Goal: Transaction & Acquisition: Purchase product/service

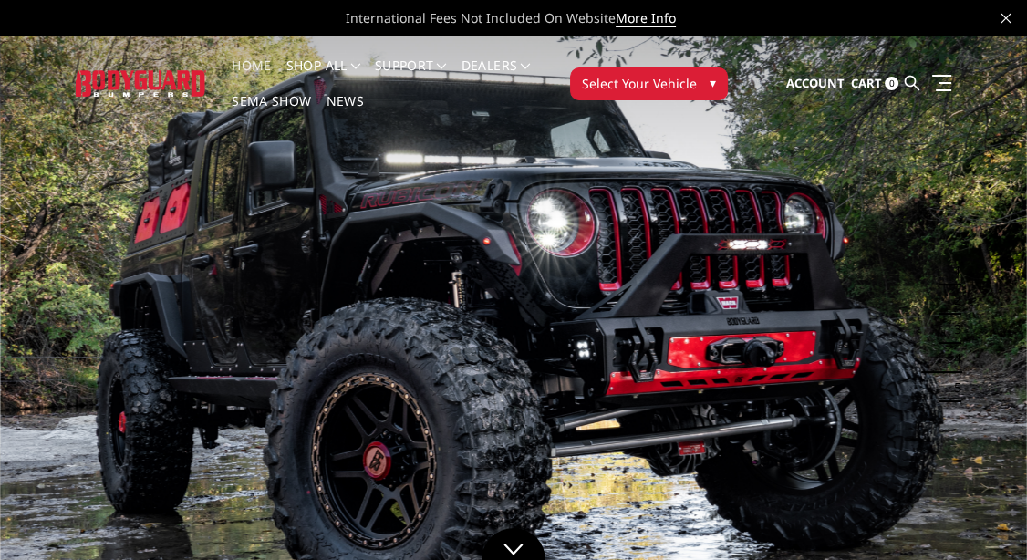
click at [712, 78] on span "▾" at bounding box center [713, 82] width 6 height 19
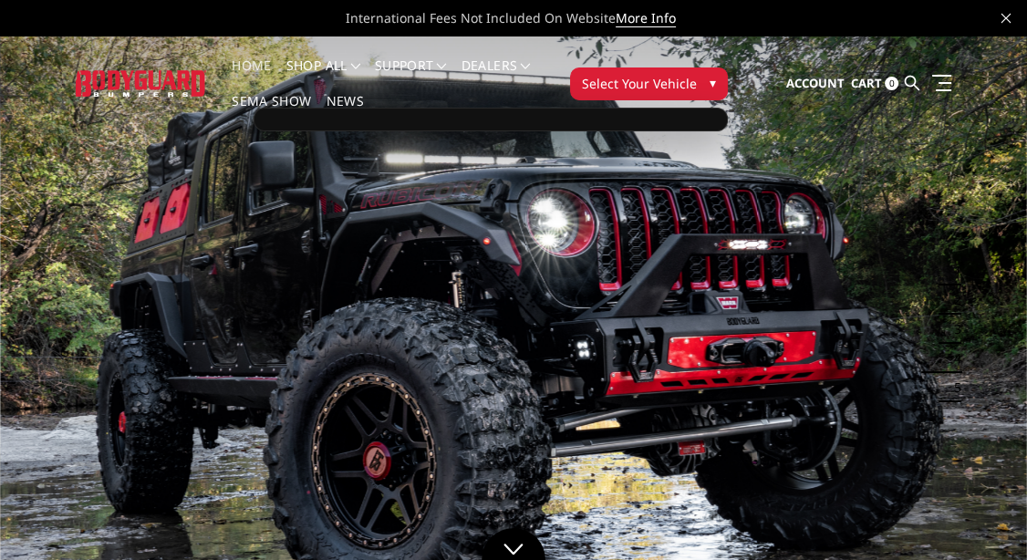
click at [676, 115] on div at bounding box center [491, 120] width 474 height 24
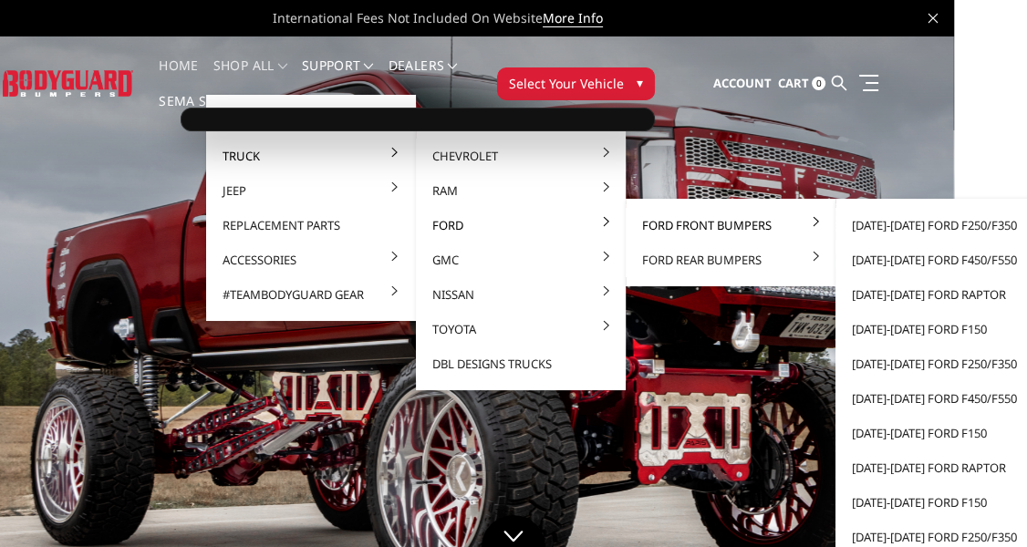
scroll to position [0, 90]
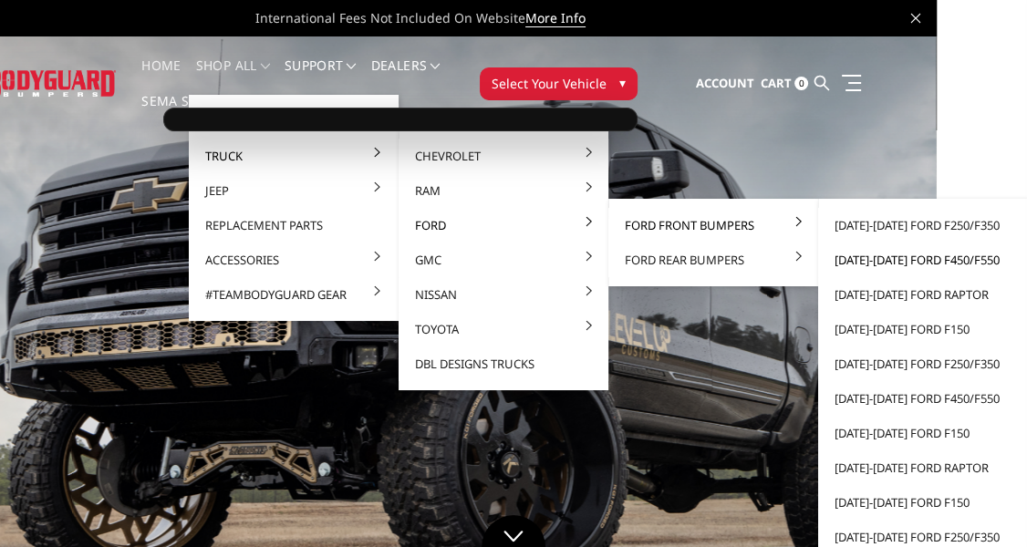
click at [882, 256] on link "[DATE]-[DATE] Ford F450/F550" at bounding box center [923, 260] width 195 height 35
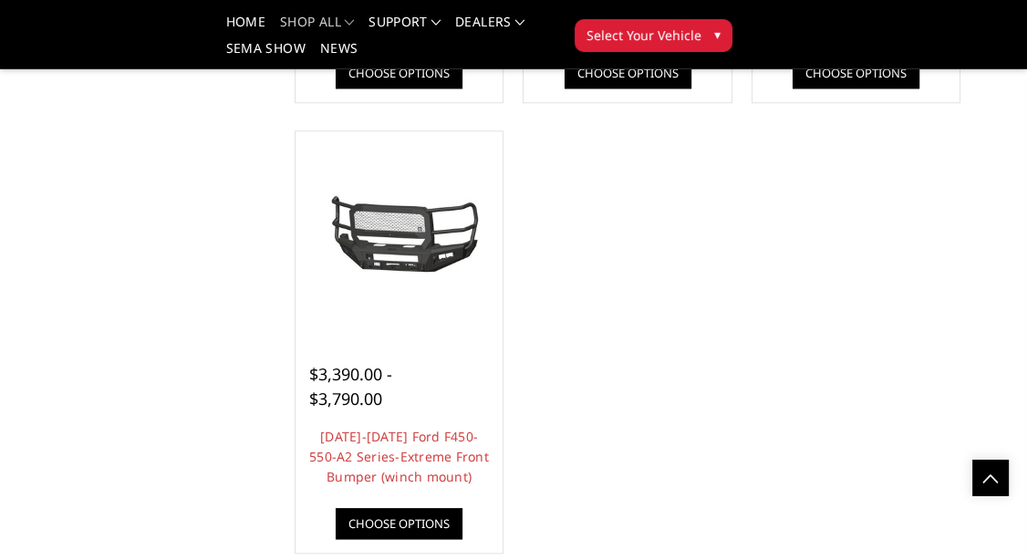
scroll to position [1724, 0]
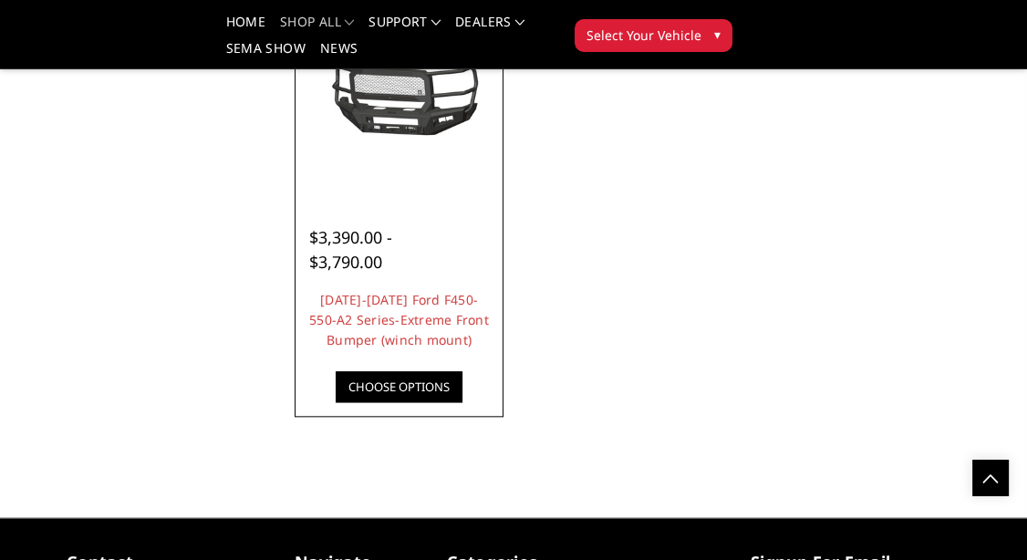
click at [432, 395] on link "Choose Options" at bounding box center [399, 386] width 127 height 31
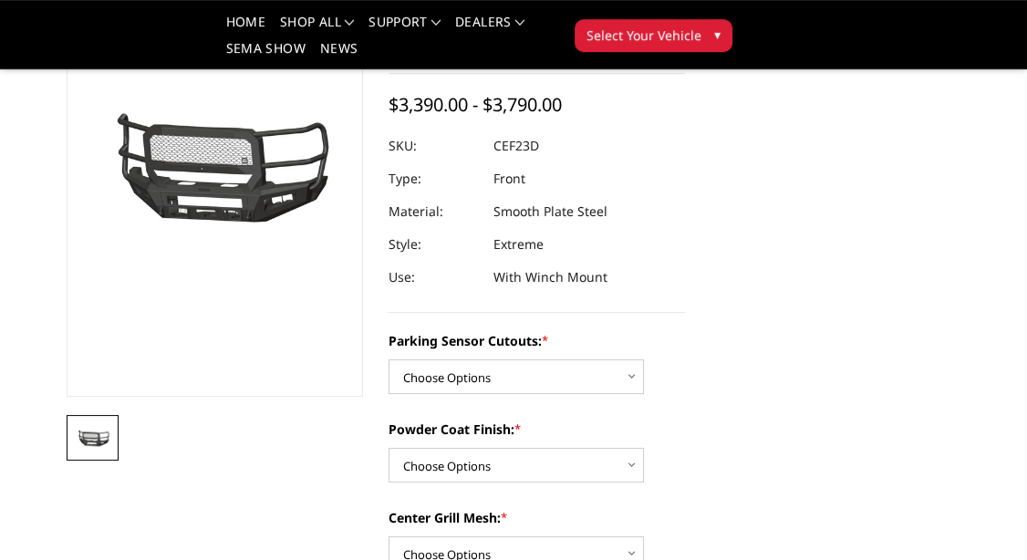
scroll to position [192, 0]
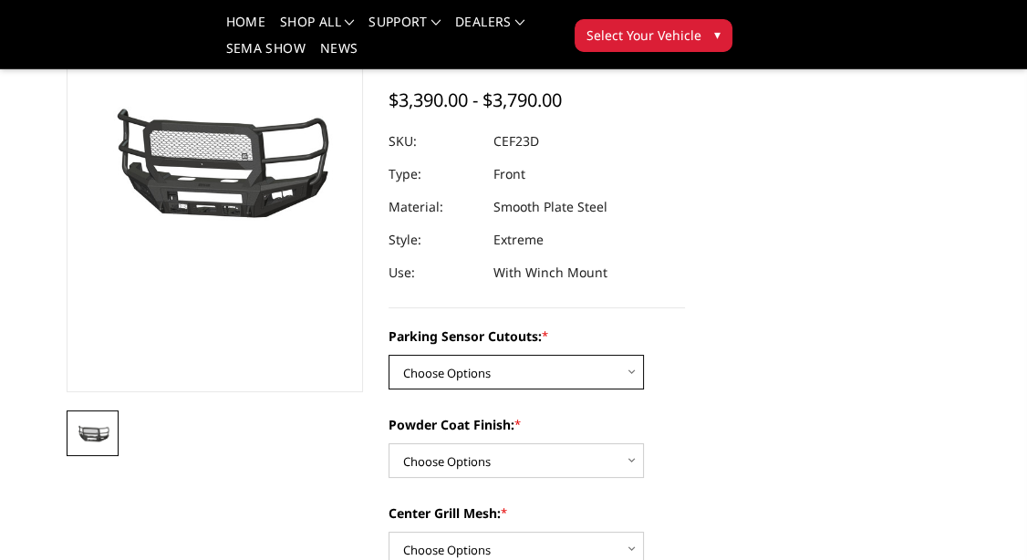
click at [389, 355] on select "Choose Options No-Without Parking Sensor Cutouts Yes-With Parking Sensor Cutouts" at bounding box center [516, 372] width 255 height 35
select select "2429"
click option "Yes-With Parking Sensor Cutouts" at bounding box center [0, 0] width 0 height 0
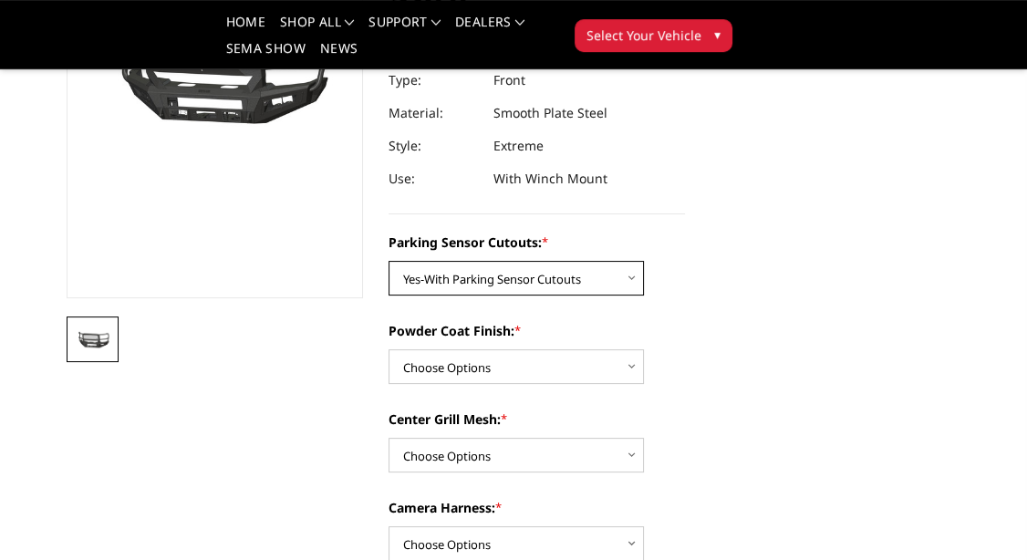
scroll to position [383, 0]
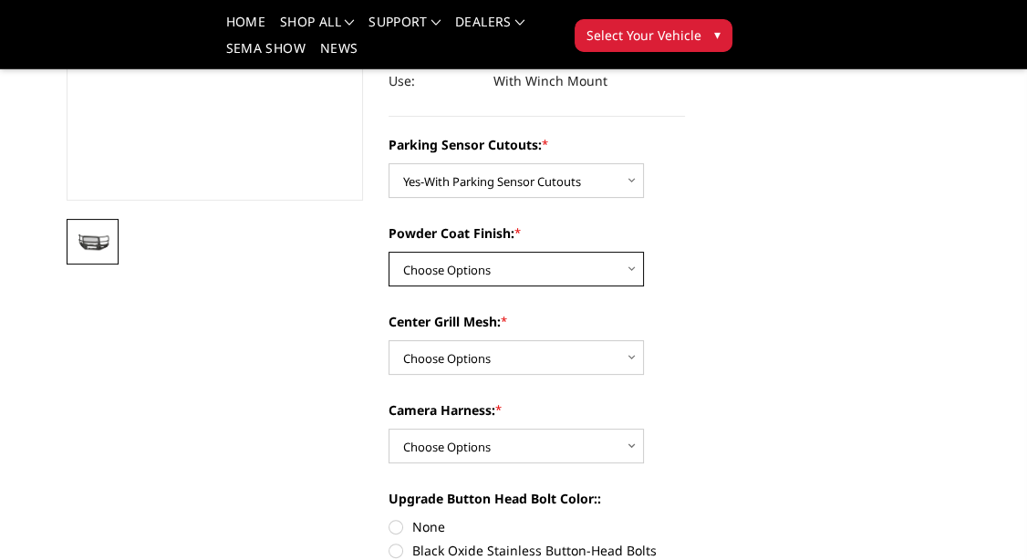
click at [389, 252] on select "Choose Options Bare Metal Textured Black Powder Coat" at bounding box center [516, 269] width 255 height 35
select select "2431"
click option "Textured Black Powder Coat" at bounding box center [0, 0] width 0 height 0
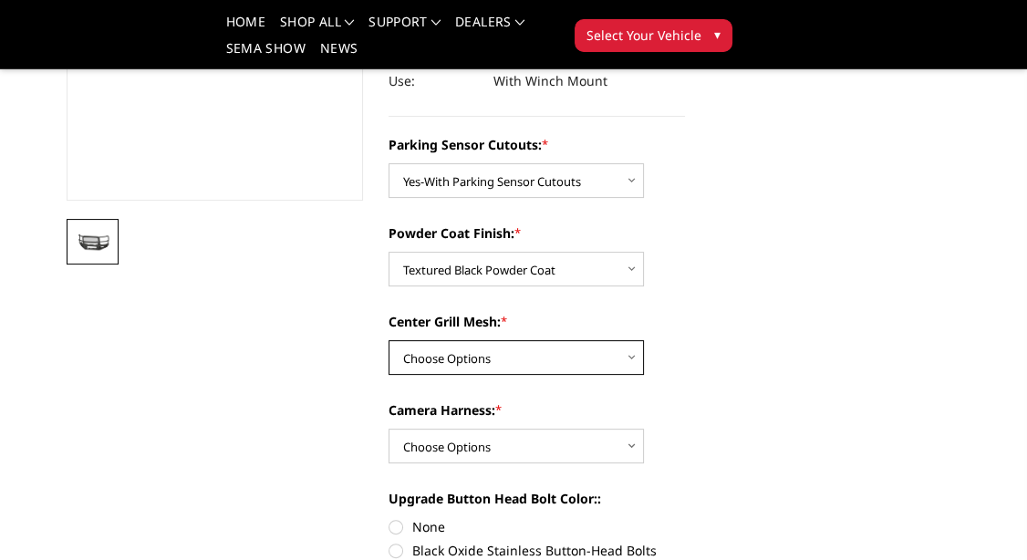
click at [389, 340] on select "Choose Options With Center Grill Mesh Without Center Grill Mesh" at bounding box center [516, 357] width 255 height 35
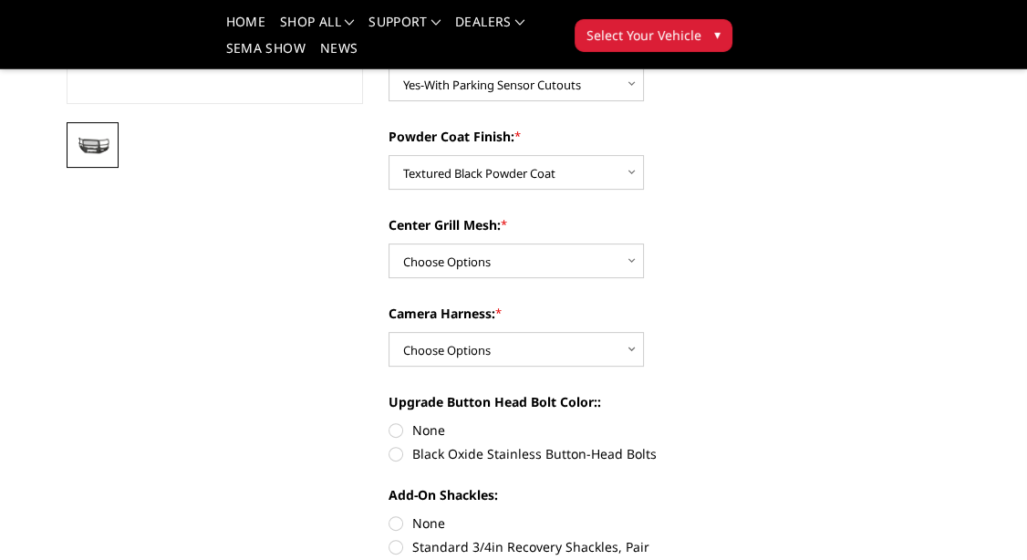
scroll to position [479, 0]
click at [389, 244] on select "Choose Options With Center Grill Mesh Without Center Grill Mesh" at bounding box center [516, 261] width 255 height 35
select select "2432"
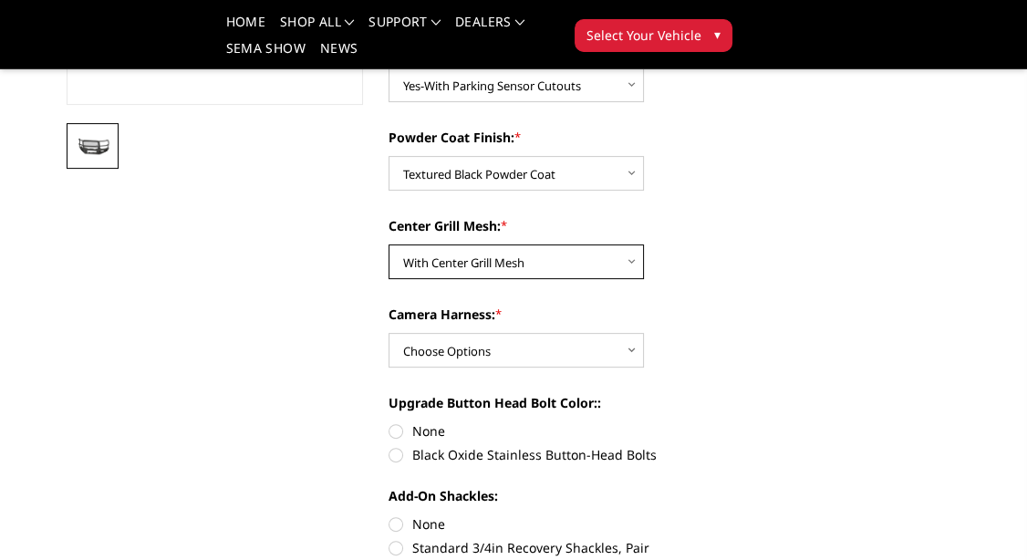
click option "With Center Grill Mesh" at bounding box center [0, 0] width 0 height 0
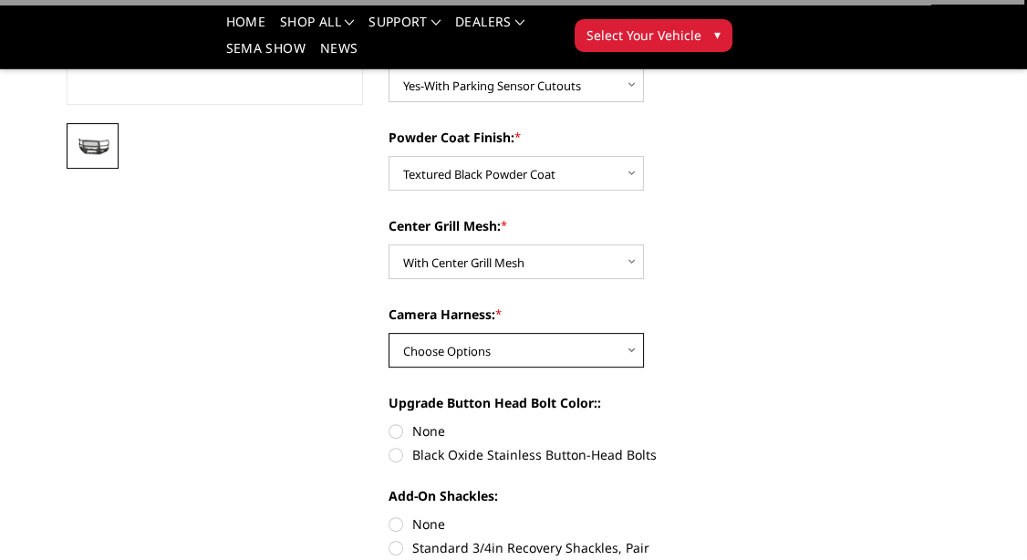
click at [389, 333] on select "Choose Options WITH Camera Harness WITHOUT Camera Harness" at bounding box center [516, 350] width 255 height 35
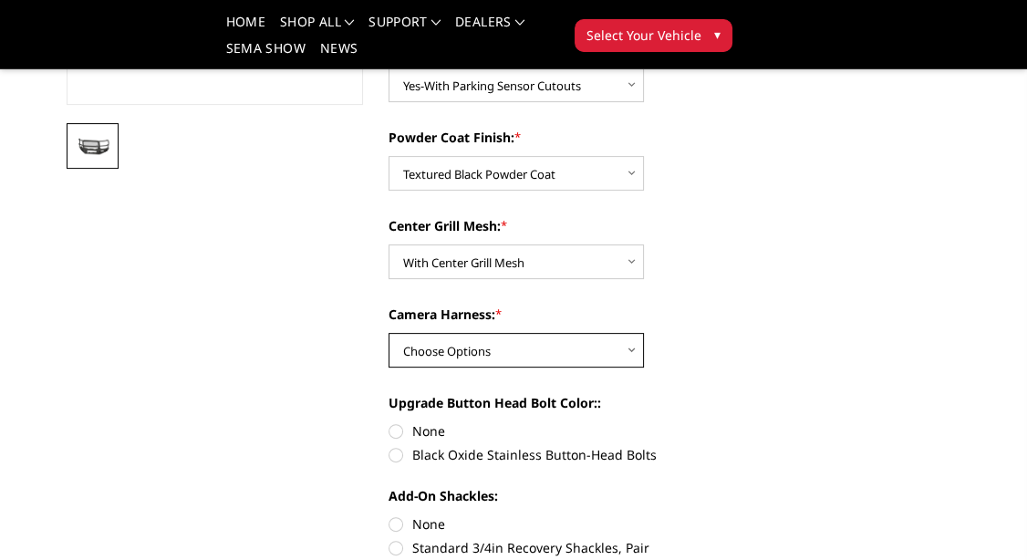
select select "2434"
click option "WITH Camera Harness" at bounding box center [0, 0] width 0 height 0
click at [394, 453] on label "Black Oxide Stainless Button-Head Bolts" at bounding box center [537, 454] width 296 height 19
click at [685, 422] on input "Black Oxide Stainless Button-Head Bolts" at bounding box center [685, 421] width 1 height 1
radio input "true"
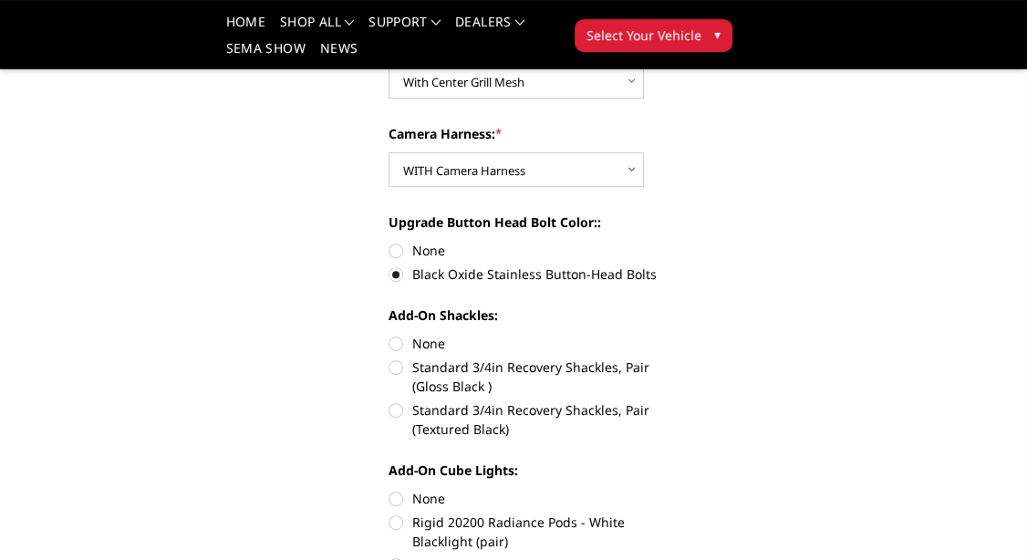
scroll to position [671, 0]
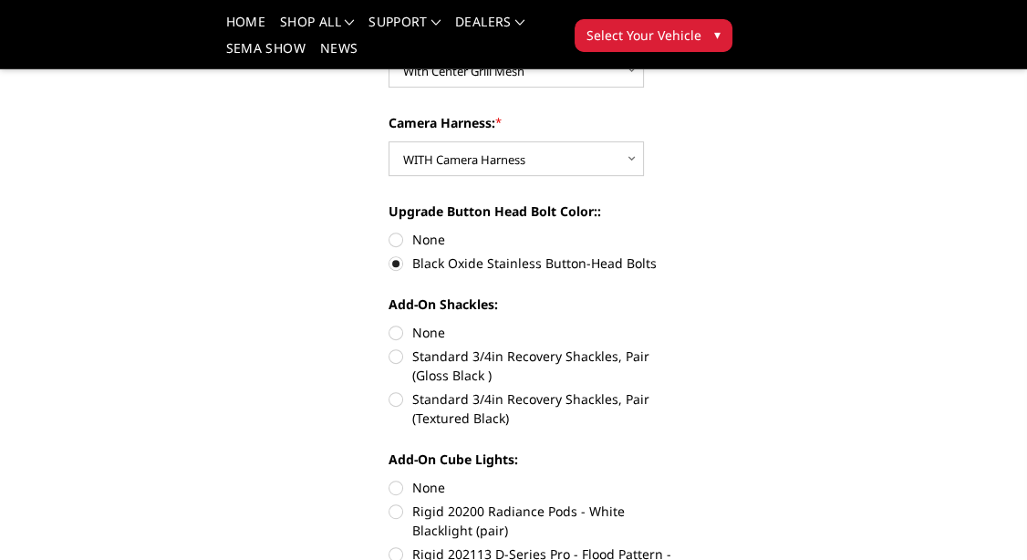
click at [394, 400] on label "Standard 3/4in Recovery Shackles, Pair (Textured Black)" at bounding box center [537, 409] width 296 height 38
click at [685, 348] on input "Standard 3/4in Recovery Shackles, Pair (Textured Black)" at bounding box center [685, 347] width 1 height 1
radio input "true"
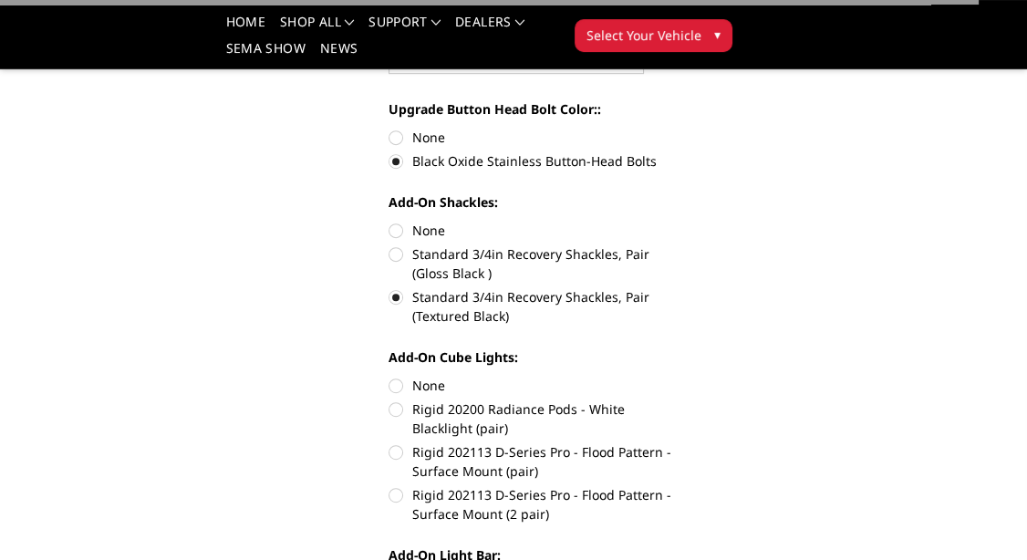
scroll to position [862, 0]
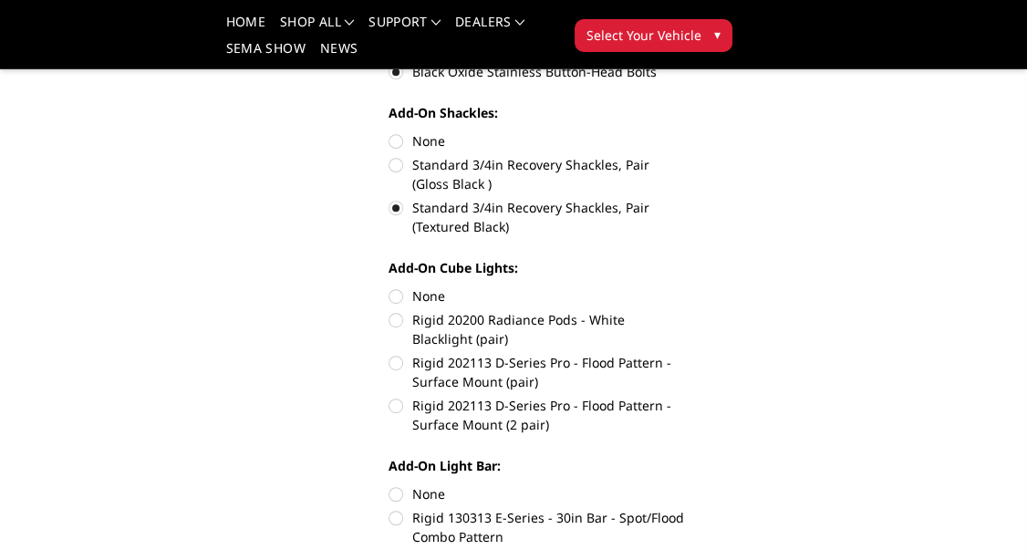
click at [397, 408] on label "Rigid 202113 D-Series Pro - Flood Pattern - Surface Mount (2 pair)" at bounding box center [537, 415] width 296 height 38
click at [685, 354] on input "Rigid 202113 D-Series Pro - Flood Pattern - Surface Mount (2 pair)" at bounding box center [685, 353] width 1 height 1
radio input "true"
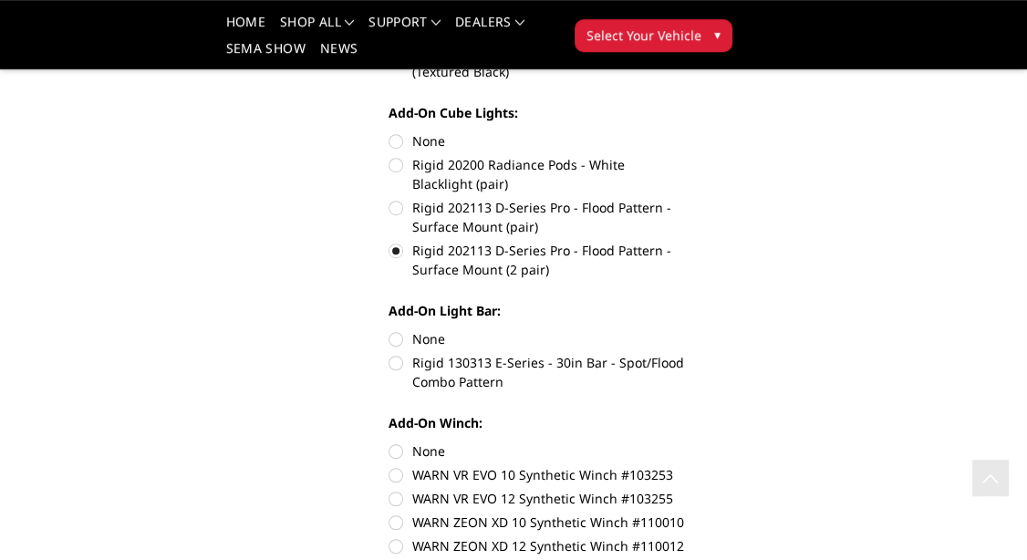
scroll to position [1054, 0]
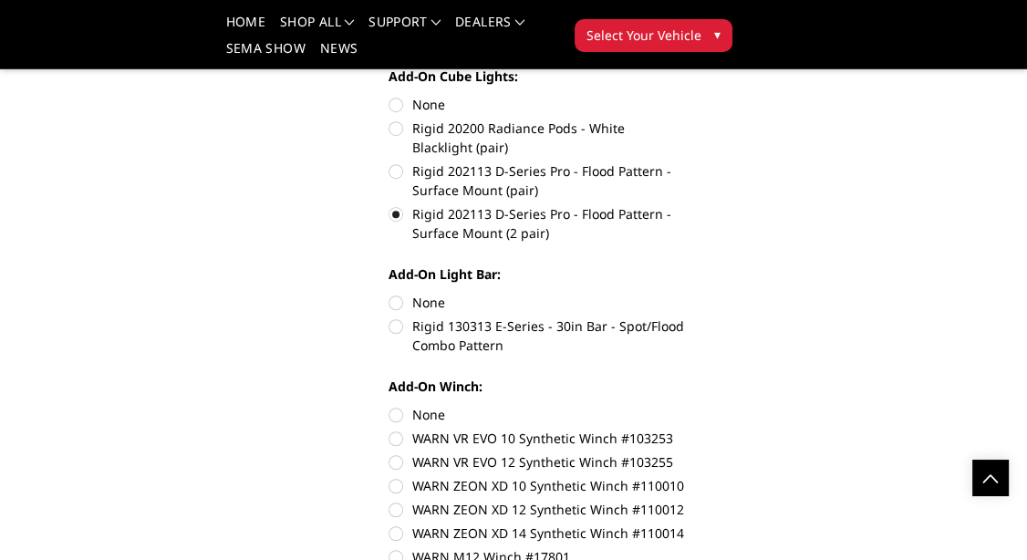
click at [397, 332] on label "Rigid 130313 E-Series - 30in Bar - Spot/Flood Combo Pattern" at bounding box center [537, 336] width 296 height 38
click at [685, 294] on input "Rigid 130313 E-Series - 30in Bar - Spot/Flood Combo Pattern" at bounding box center [685, 293] width 1 height 1
radio input "true"
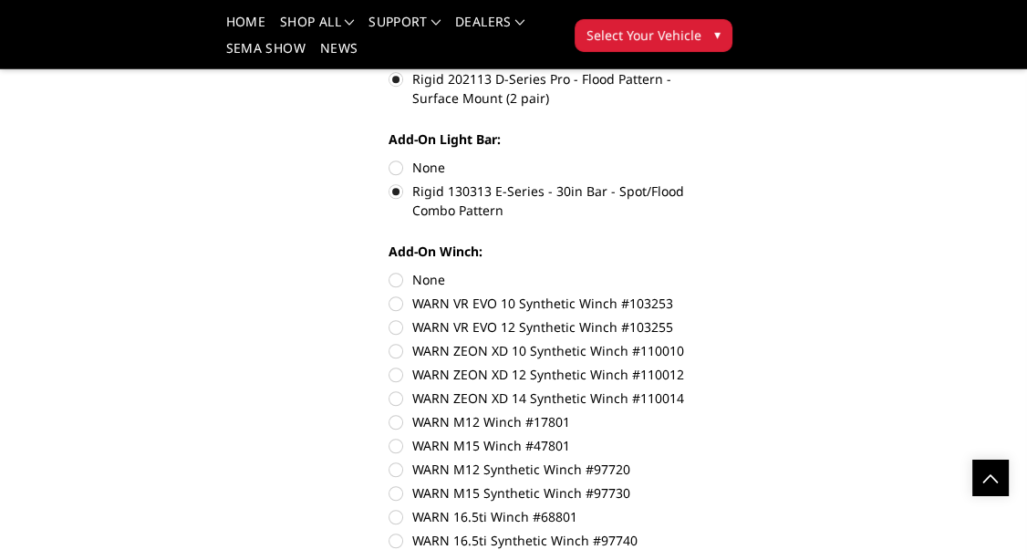
scroll to position [1341, 0]
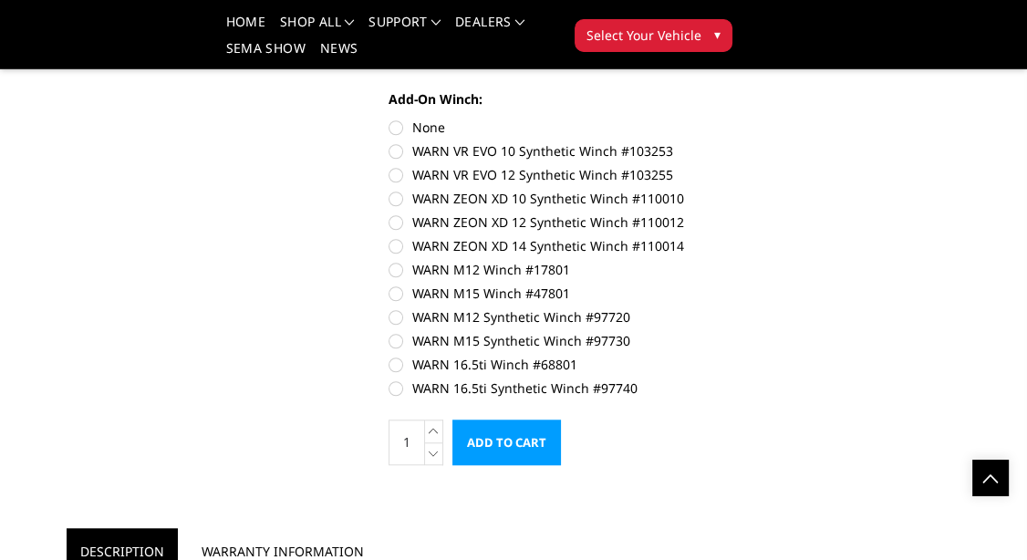
click at [394, 388] on label "WARN 16.5ti Synthetic Winch #97740" at bounding box center [537, 388] width 296 height 19
click at [685, 356] on input "WARN 16.5ti Synthetic Winch #97740" at bounding box center [685, 355] width 1 height 1
radio input "true"
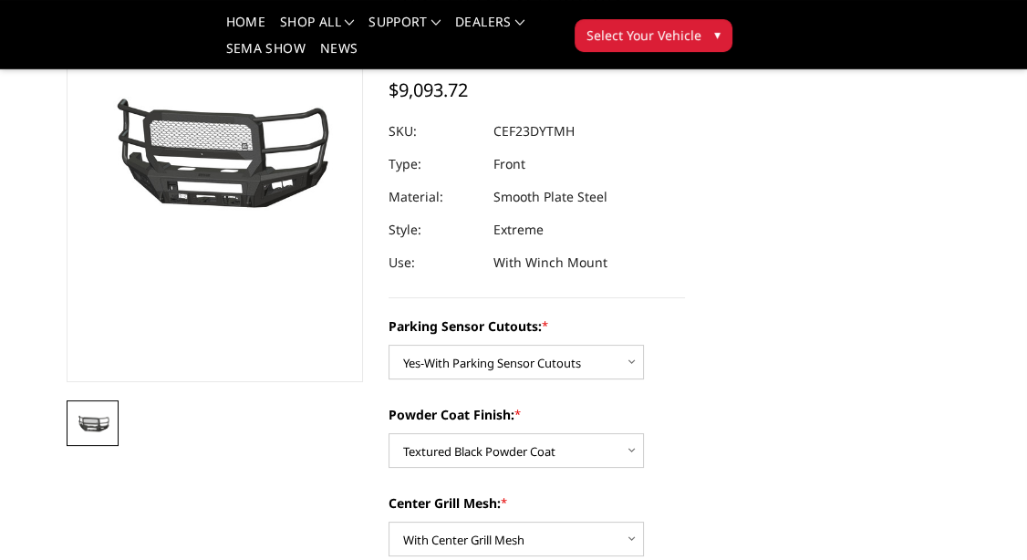
scroll to position [287, 0]
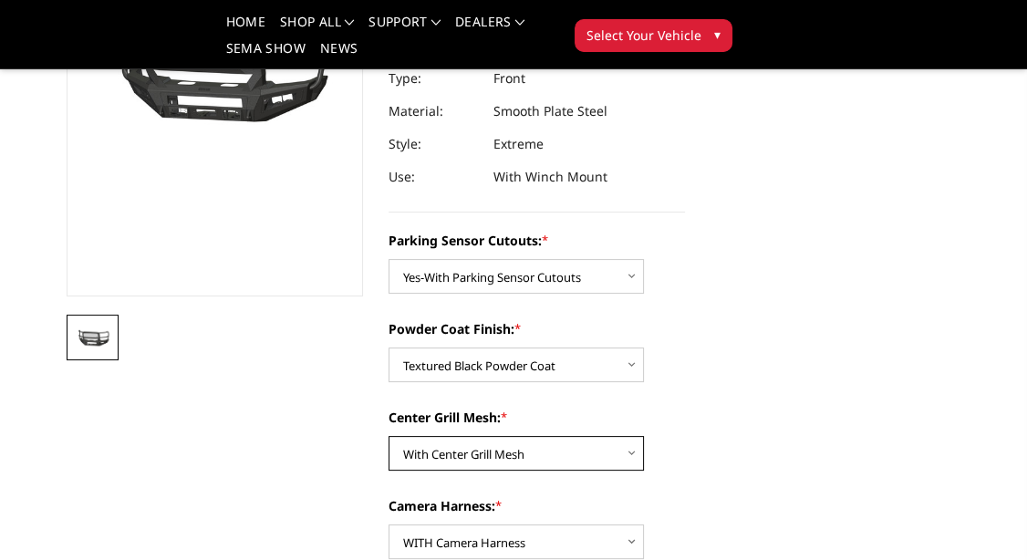
click at [389, 436] on select "Choose Options With Center Grill Mesh Without Center Grill Mesh" at bounding box center [516, 453] width 255 height 35
select select "2433"
click option "Without Center Grill Mesh" at bounding box center [0, 0] width 0 height 0
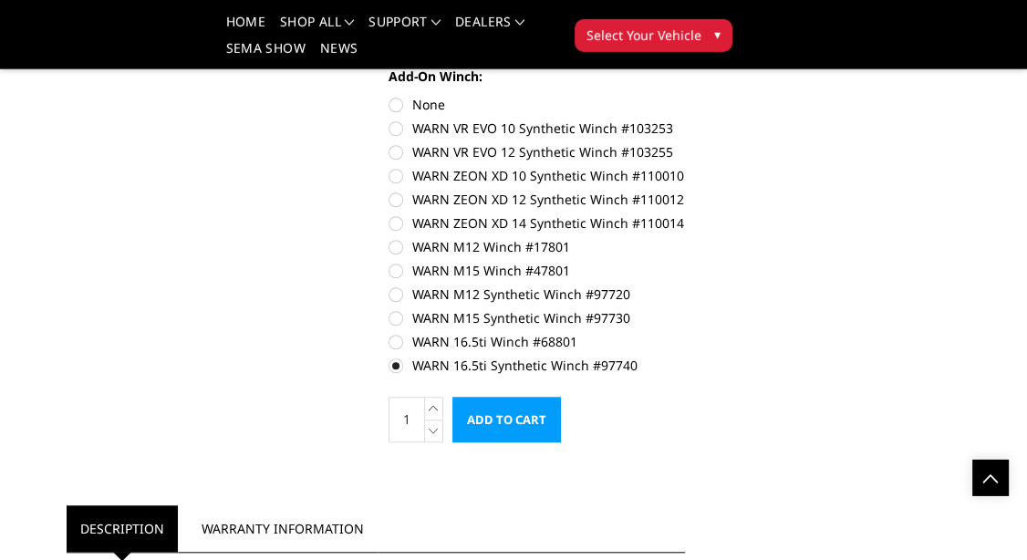
scroll to position [1245, 0]
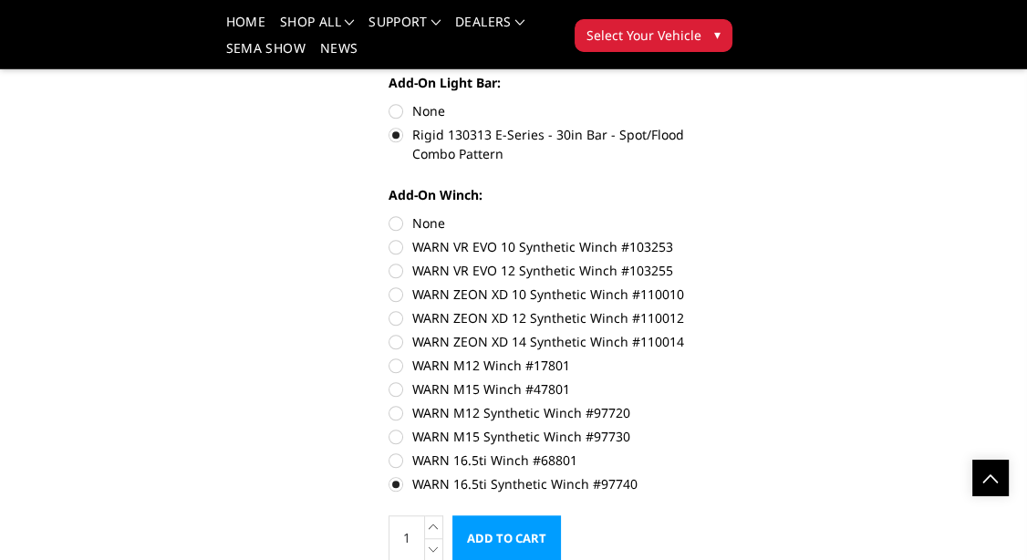
click at [396, 271] on label "WARN VR EVO 12 Synthetic Winch #103255" at bounding box center [537, 270] width 296 height 19
click at [685, 238] on input "WARN VR EVO 12 Synthetic Winch #103255" at bounding box center [685, 237] width 1 height 1
radio input "true"
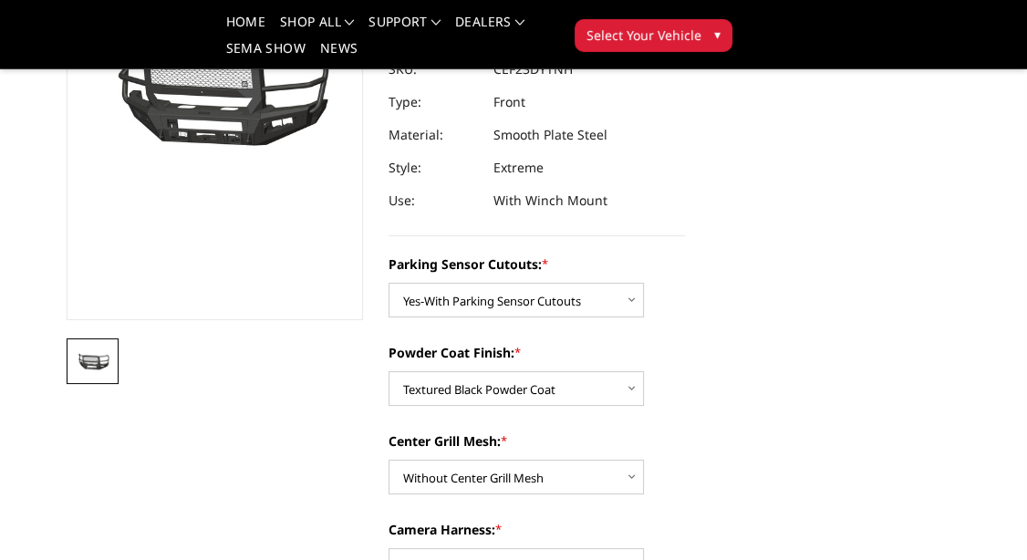
scroll to position [383, 0]
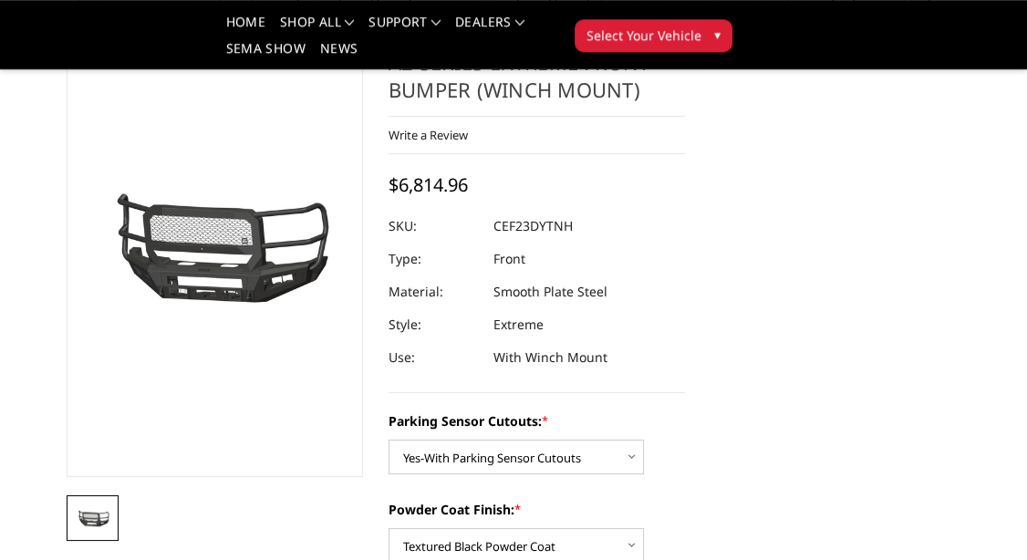
scroll to position [96, 0]
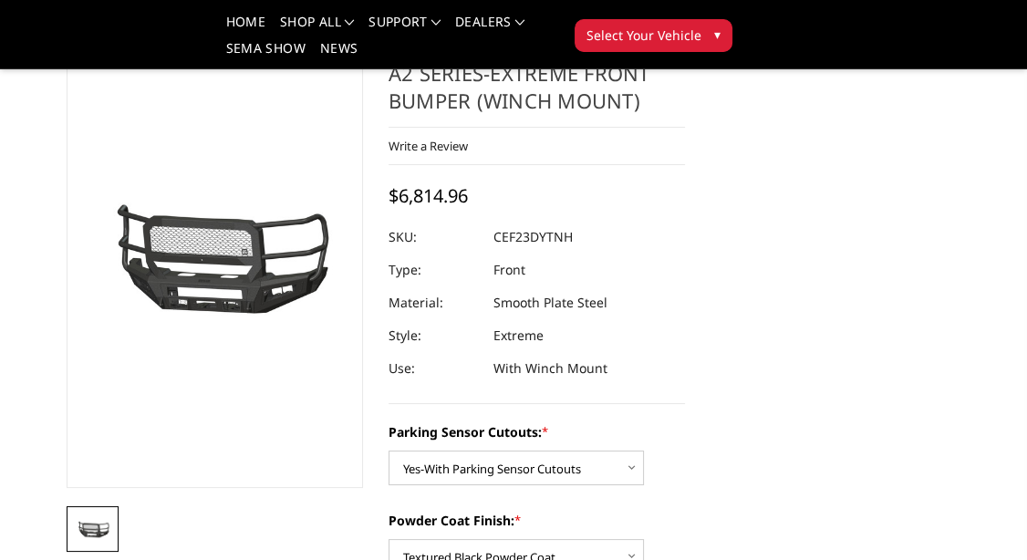
click at [85, 527] on img at bounding box center [92, 529] width 41 height 19
click at [102, 526] on img at bounding box center [92, 529] width 41 height 19
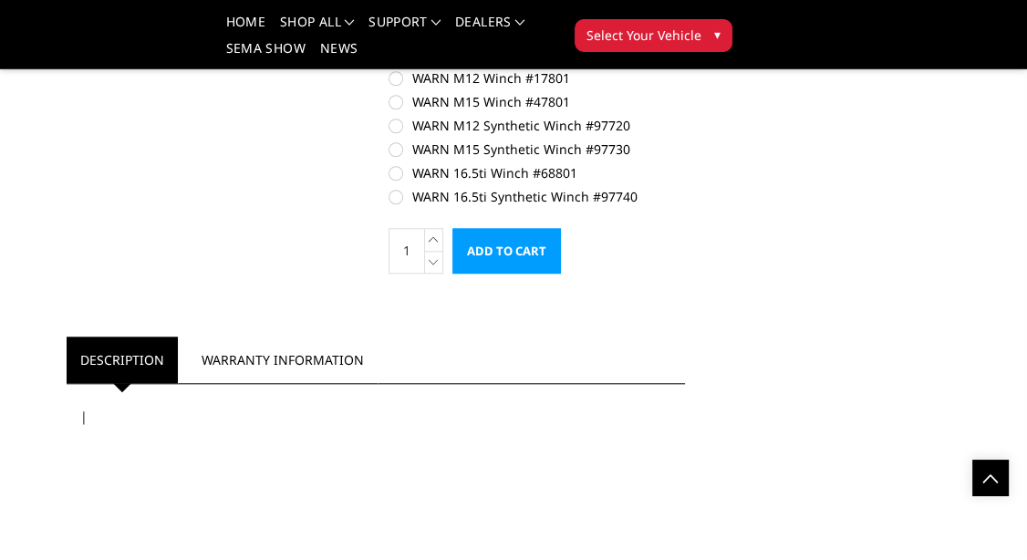
scroll to position [1149, 0]
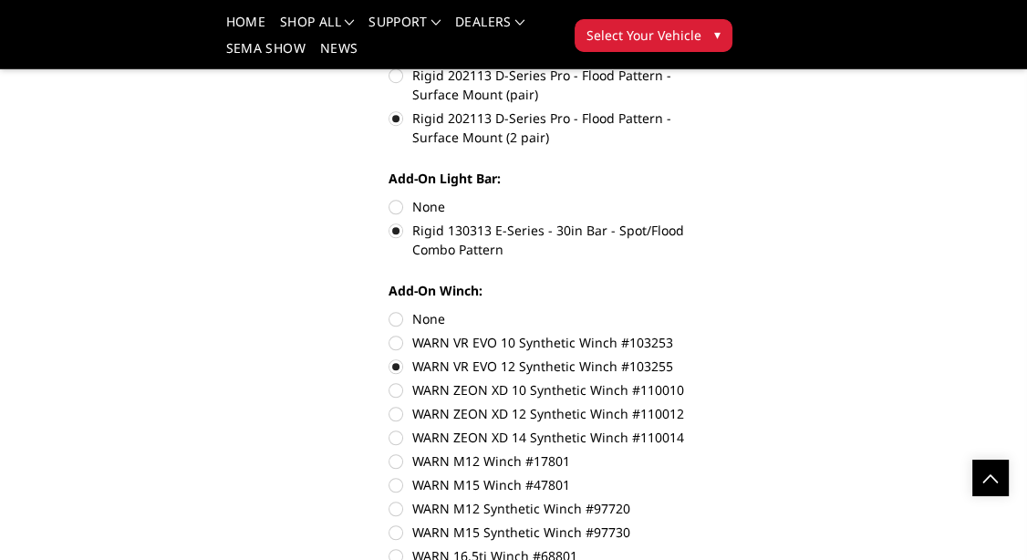
drag, startPoint x: 689, startPoint y: 369, endPoint x: 566, endPoint y: 365, distance: 123.2
drag, startPoint x: 677, startPoint y: 366, endPoint x: 620, endPoint y: 364, distance: 56.6
click at [463, 367] on label "WARN VR EVO 12 Synthetic Winch #103255" at bounding box center [537, 366] width 296 height 19
click at [685, 334] on input "WARN VR EVO 12 Synthetic Winch #103255" at bounding box center [685, 333] width 1 height 1
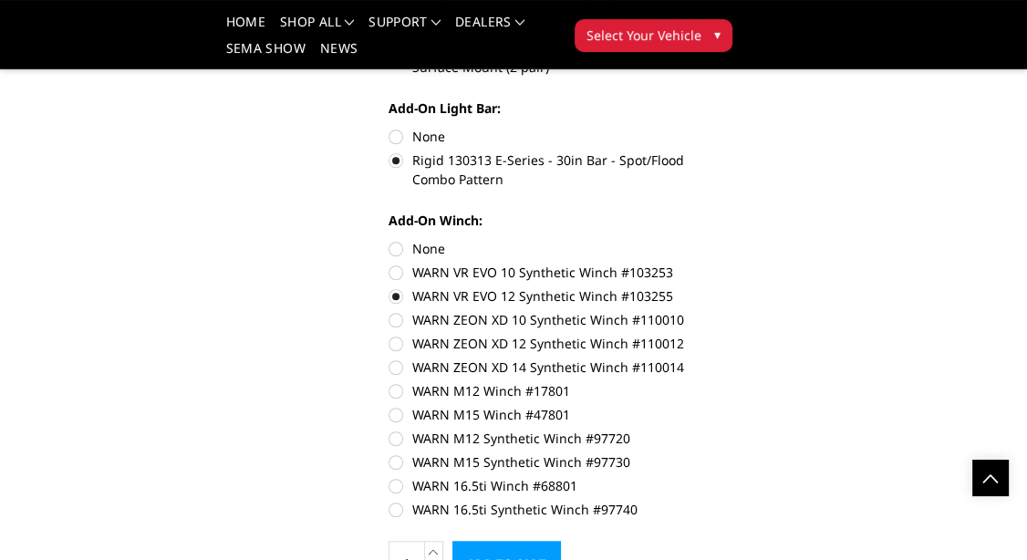
scroll to position [1245, 0]
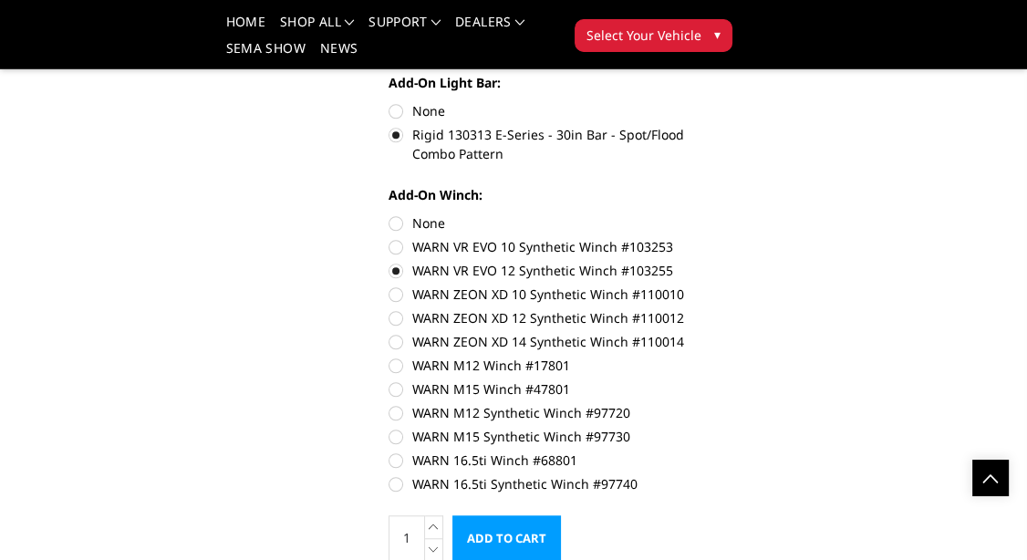
click at [552, 272] on label "WARN VR EVO 12 Synthetic Winch #103255" at bounding box center [537, 270] width 296 height 19
click at [685, 238] on input "WARN VR EVO 12 Synthetic Winch #103255" at bounding box center [685, 237] width 1 height 1
click at [551, 292] on label "WARN ZEON XD 10 Synthetic Winch #110010" at bounding box center [537, 294] width 296 height 19
click at [685, 262] on input "WARN ZEON XD 10 Synthetic Winch #110010" at bounding box center [685, 261] width 1 height 1
radio input "true"
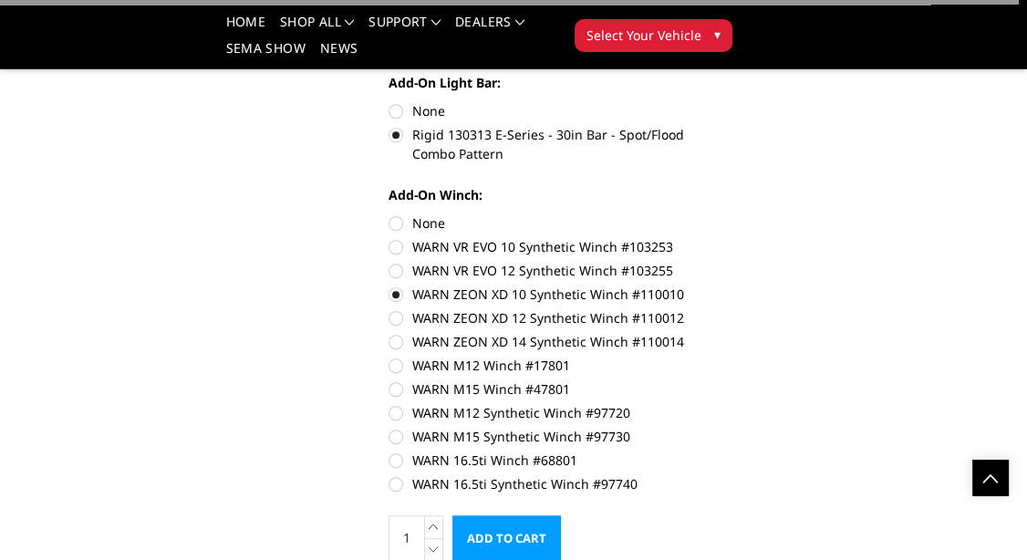
click at [534, 271] on label "WARN VR EVO 12 Synthetic Winch #103255" at bounding box center [537, 270] width 296 height 19
click at [685, 238] on input "WARN VR EVO 12 Synthetic Winch #103255" at bounding box center [685, 237] width 1 height 1
radio input "true"
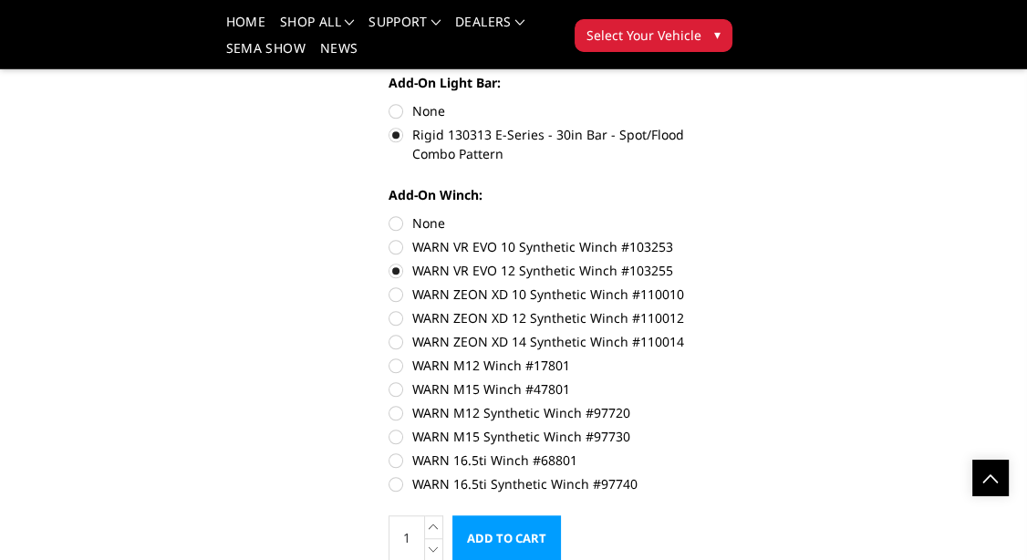
drag, startPoint x: 584, startPoint y: 269, endPoint x: 841, endPoint y: 255, distance: 257.7
click at [841, 255] on div "2023-2025 Ford F450-550-A2 Series-Extreme Front Bumper (winch mount) Write a Re…" at bounding box center [514, 321] width 920 height 2879
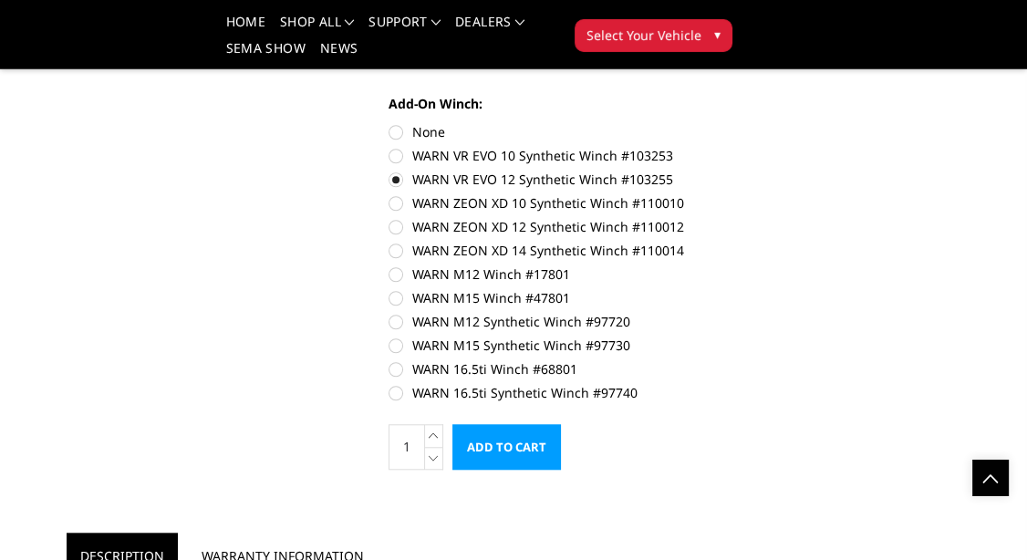
scroll to position [1341, 0]
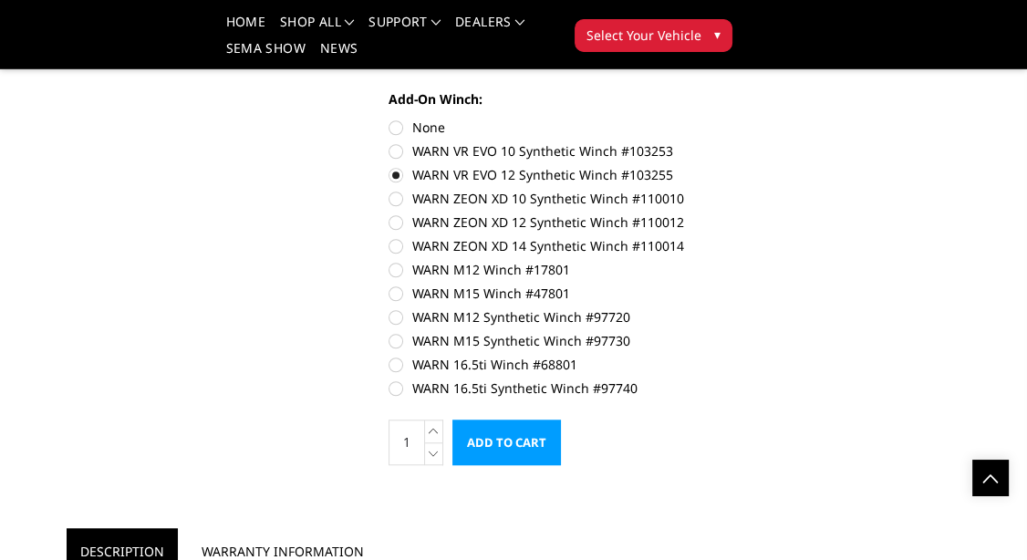
click at [399, 221] on label "WARN ZEON XD 12 Synthetic Winch #110012" at bounding box center [537, 222] width 296 height 19
click at [685, 190] on input "WARN ZEON XD 12 Synthetic Winch #110012" at bounding box center [685, 189] width 1 height 1
radio input "true"
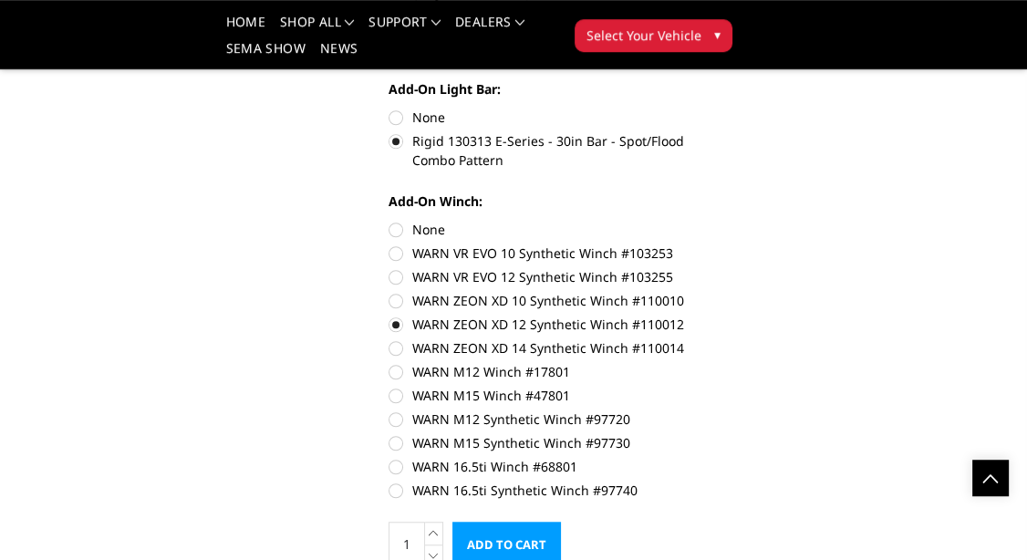
scroll to position [1245, 0]
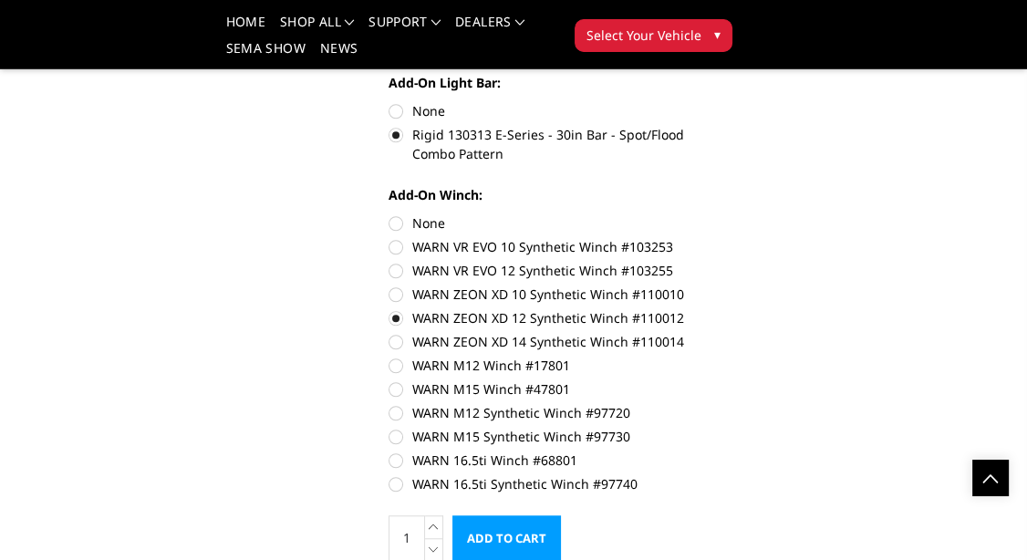
drag, startPoint x: 710, startPoint y: 328, endPoint x: 577, endPoint y: 313, distance: 134.0
click at [566, 311] on div "2023-2025 Ford F450-550-A2 Series-Extreme Front Bumper (winch mount) Write a Re…" at bounding box center [514, 321] width 920 height 2879
